Goal: Transaction & Acquisition: Purchase product/service

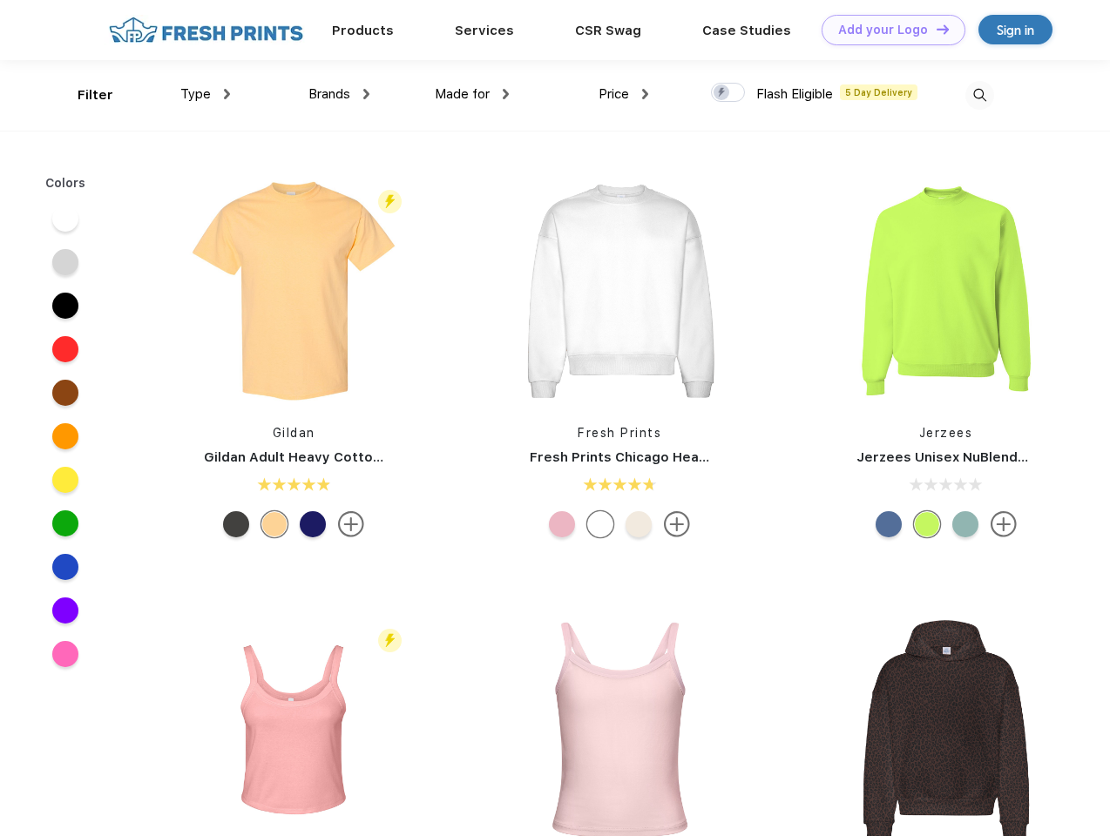
scroll to position [1, 0]
click at [887, 30] on link "Add your Logo Design Tool" at bounding box center [893, 30] width 144 height 30
click at [0, 0] on div "Design Tool" at bounding box center [0, 0] width 0 height 0
click at [934, 29] on link "Add your Logo Design Tool" at bounding box center [893, 30] width 144 height 30
click at [84, 95] on div "Filter" at bounding box center [96, 95] width 36 height 20
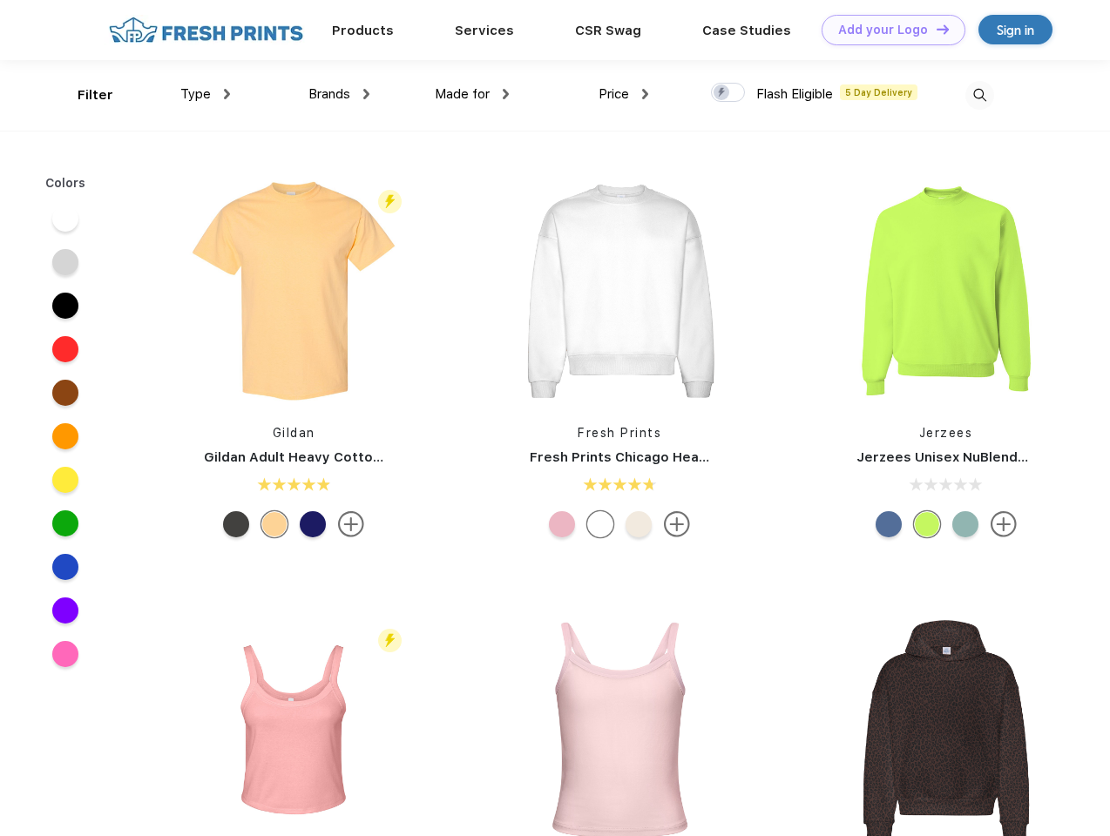
click at [206, 94] on span "Type" at bounding box center [195, 94] width 30 height 16
click at [339, 94] on span "Brands" at bounding box center [329, 94] width 42 height 16
click at [472, 94] on span "Made for" at bounding box center [462, 94] width 55 height 16
click at [624, 94] on span "Price" at bounding box center [613, 94] width 30 height 16
click at [728, 93] on div at bounding box center [728, 92] width 34 height 19
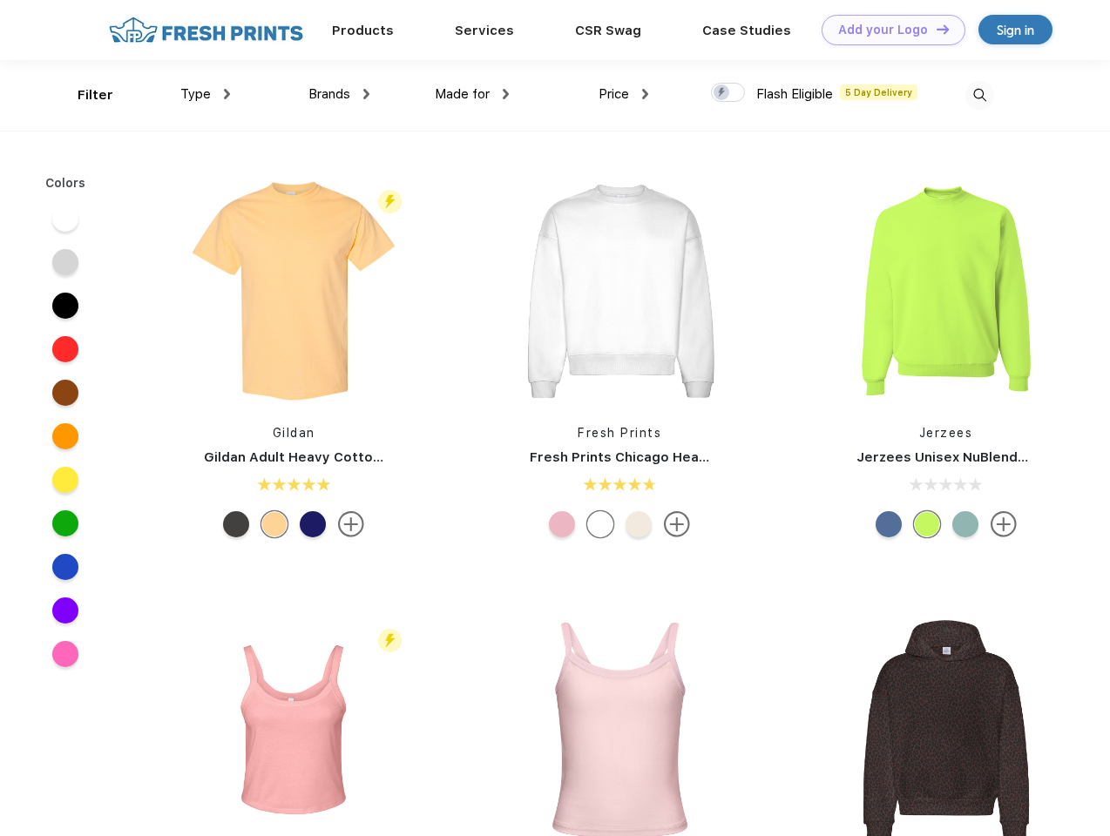
click at [722, 93] on input "checkbox" at bounding box center [716, 87] width 11 height 11
click at [979, 95] on img at bounding box center [979, 95] width 29 height 29
